Goal: Task Accomplishment & Management: Manage account settings

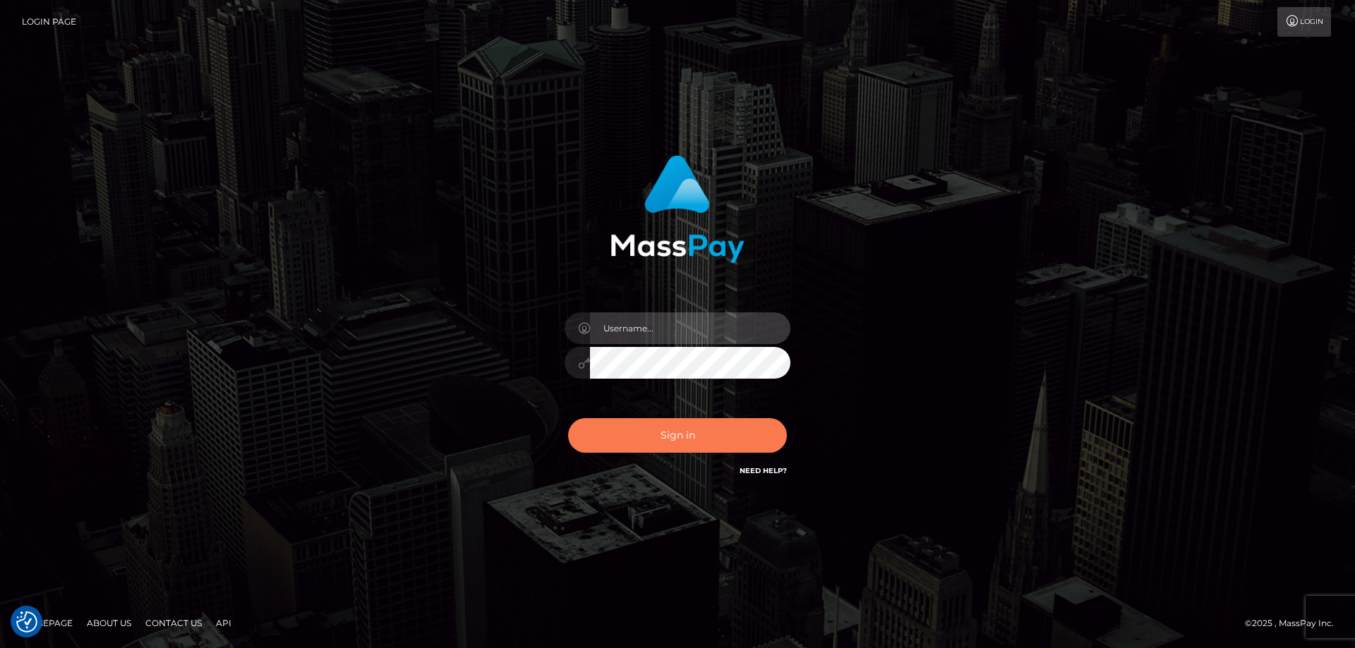
type input "emmy.navach"
click at [644, 442] on button "Sign in" at bounding box center [677, 435] width 219 height 35
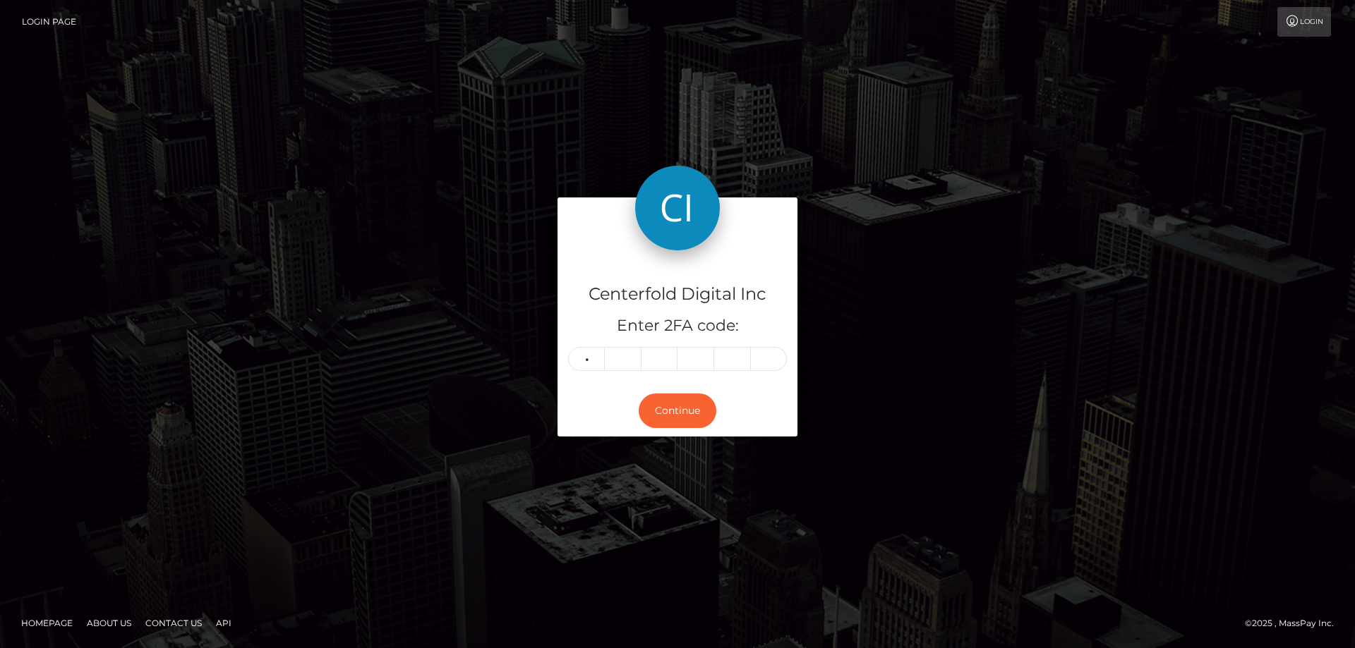
type input "9"
type input "3"
type input "0"
type input "7"
type input "9"
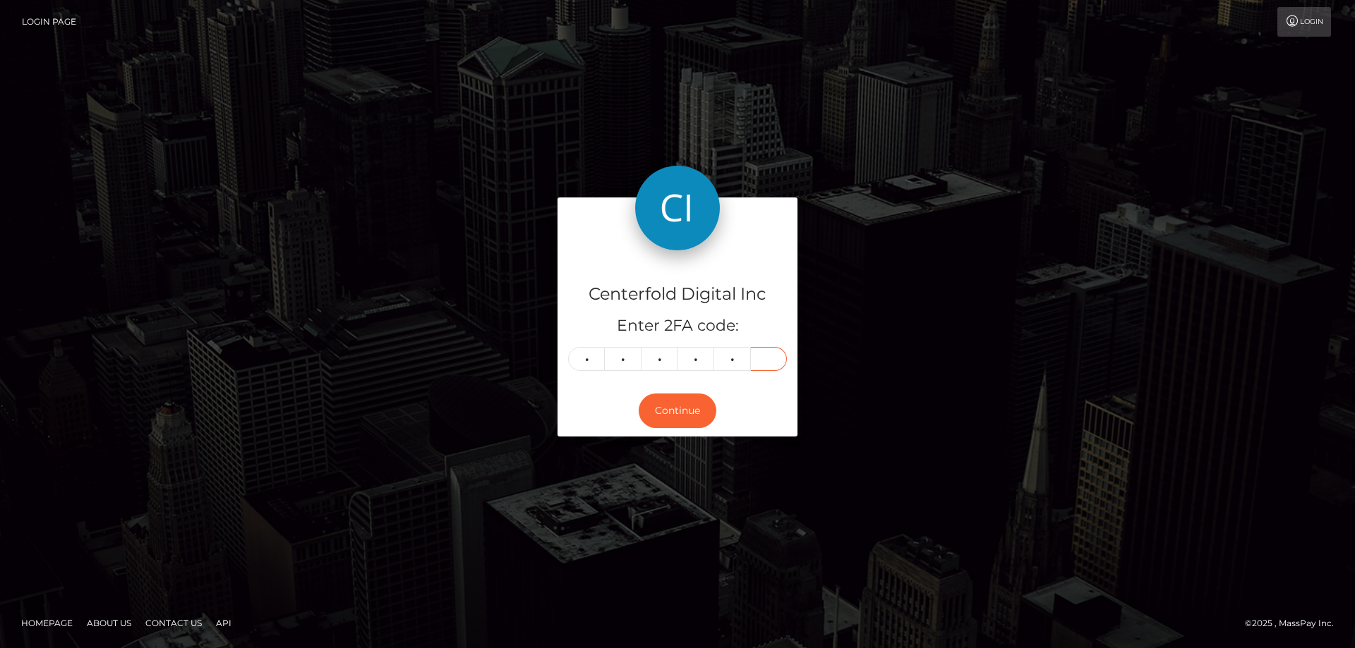
type input "7"
